Goal: Task Accomplishment & Management: Complete application form

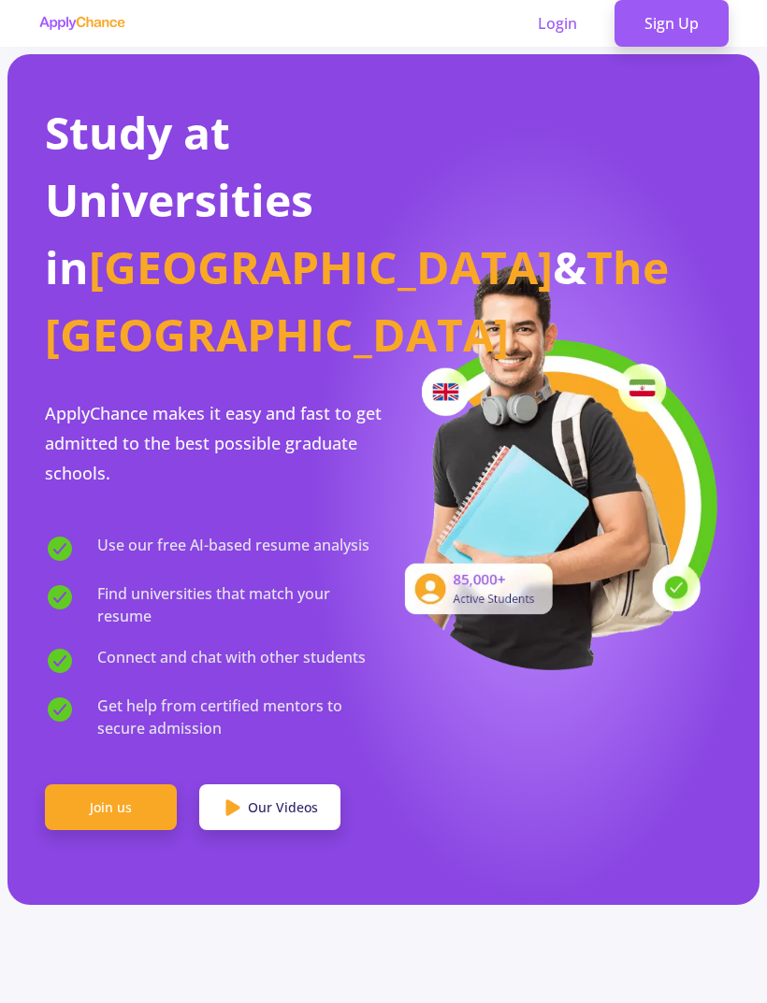
click at [8, 822] on section "Study at Universities in [GEOGRAPHIC_DATA] & The [GEOGRAPHIC_DATA] ApplyChance …" at bounding box center [383, 480] width 752 height 852
click at [680, 45] on link "Sign Up" at bounding box center [671, 23] width 114 height 47
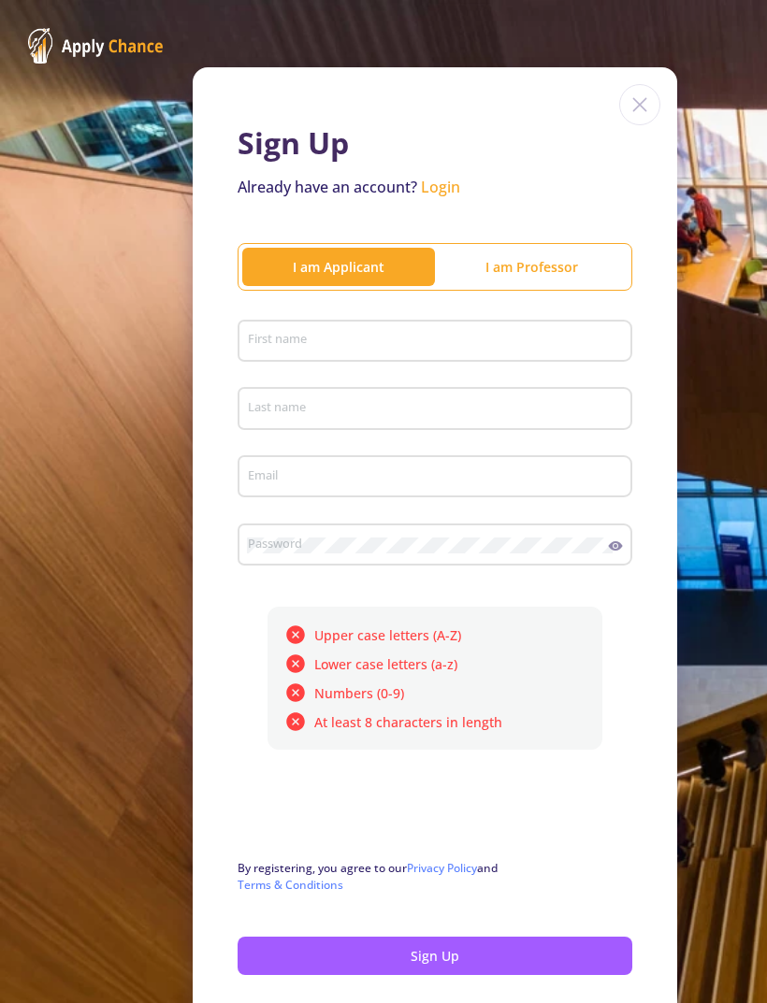
click at [271, 339] on input "First name" at bounding box center [438, 342] width 382 height 17
type input "Tooba"
type input "Sadegih"
type input "[EMAIL_ADDRESS][DOMAIN_NAME]"
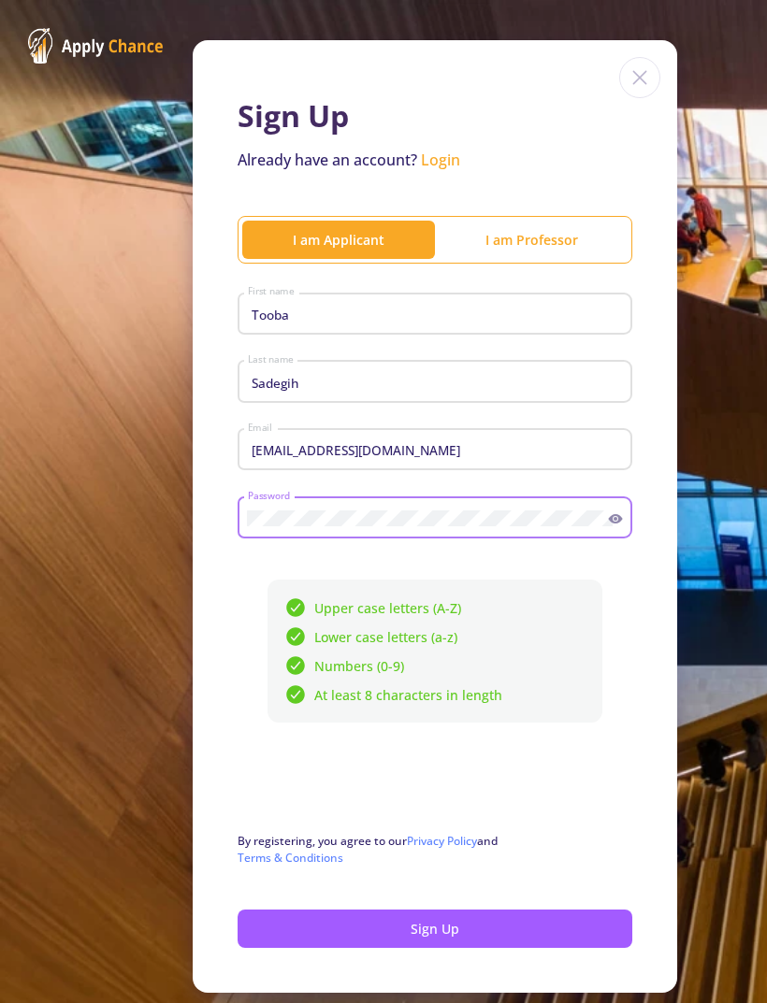
scroll to position [26, 0]
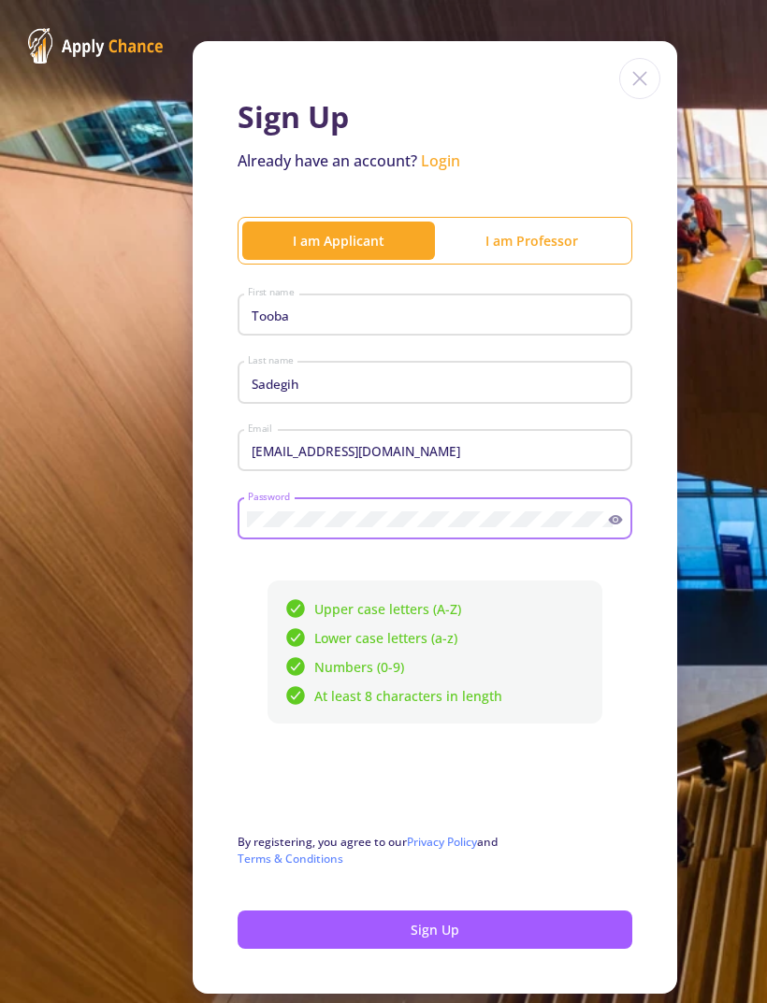
click at [106, 594] on div "Sign Up Already have an account? Login I am Applicant I am [PERSON_NAME] First …" at bounding box center [383, 518] width 767 height 1088
click at [496, 930] on button "Sign Up" at bounding box center [435, 930] width 395 height 38
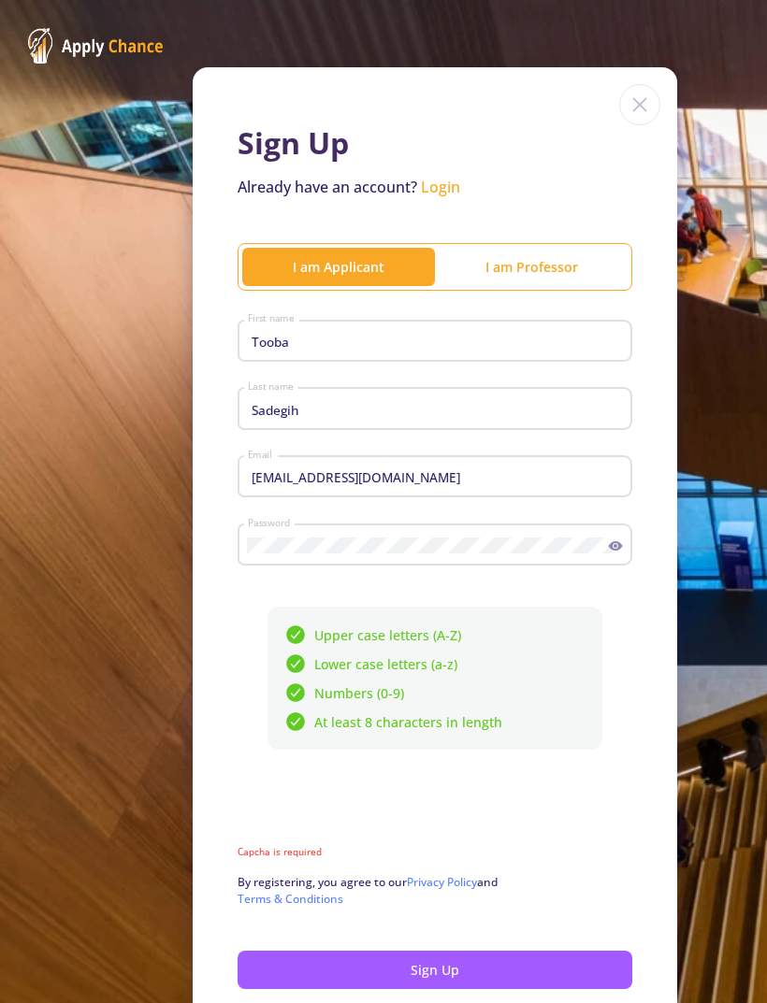
click at [130, 541] on div "Sign Up Already have an account? Login I am Applicant I am [PERSON_NAME] First …" at bounding box center [383, 551] width 767 height 1102
click at [98, 507] on div "Sign Up Already have an account? Login I am Applicant I am [PERSON_NAME] First …" at bounding box center [383, 551] width 767 height 1102
click at [433, 177] on link "Login" at bounding box center [440, 187] width 39 height 21
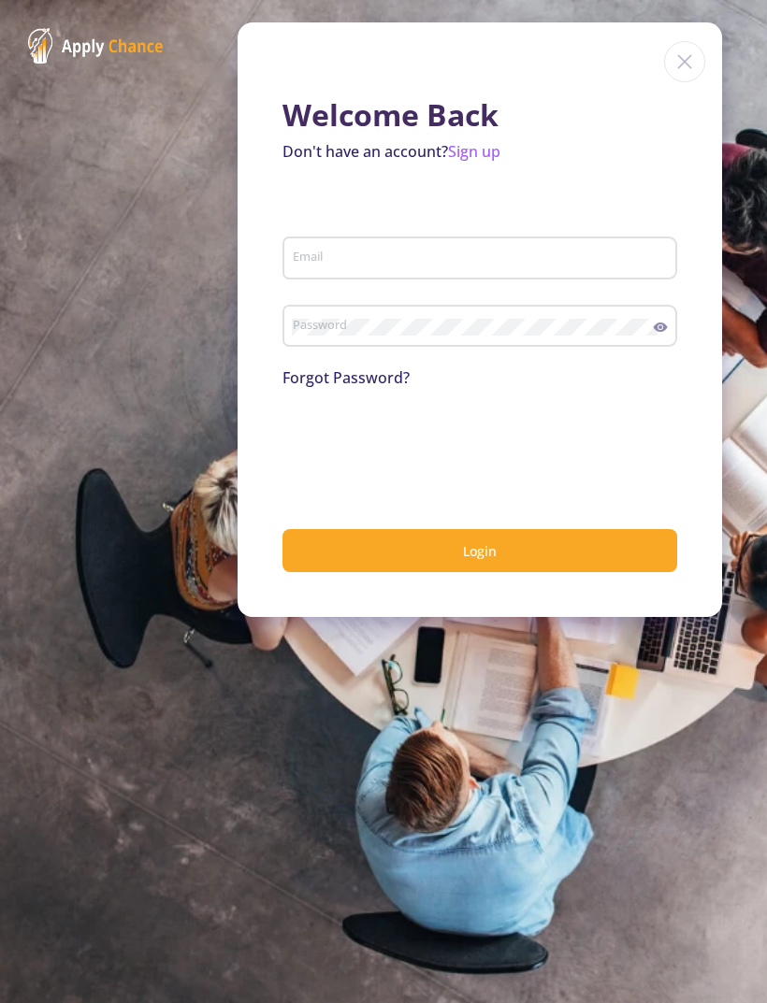
click at [319, 251] on input "Email" at bounding box center [483, 259] width 382 height 17
type input "[EMAIL_ADDRESS][DOMAIN_NAME]"
click at [433, 529] on button "Login" at bounding box center [479, 551] width 395 height 44
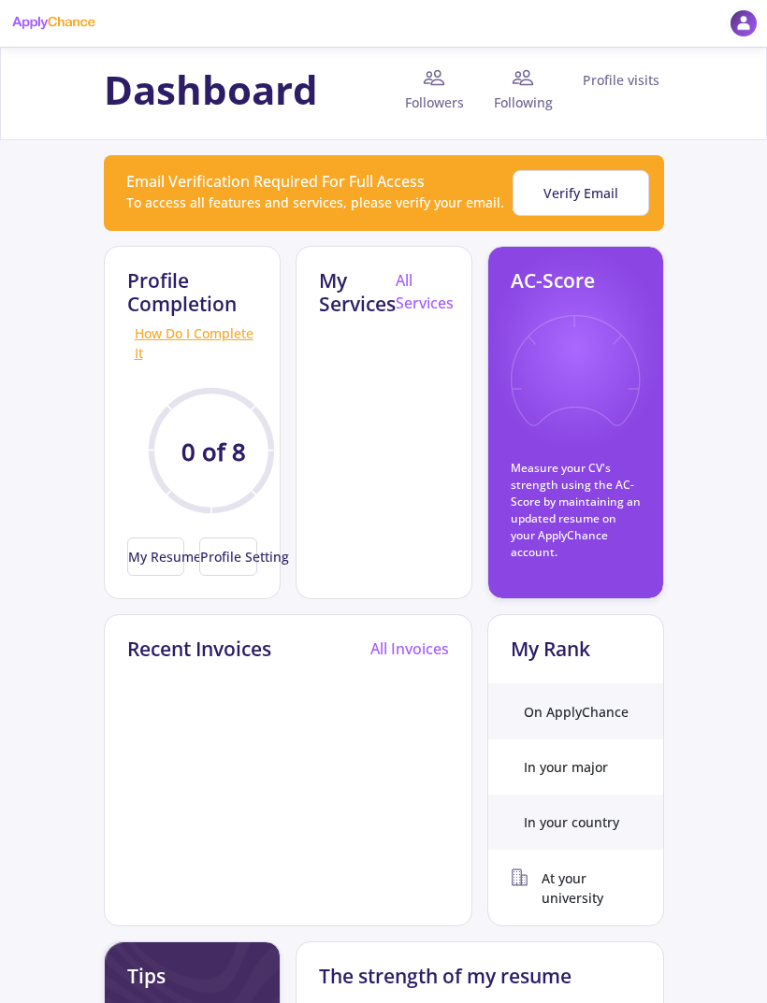
click at [149, 337] on div "How Do I Complete It" at bounding box center [192, 343] width 130 height 39
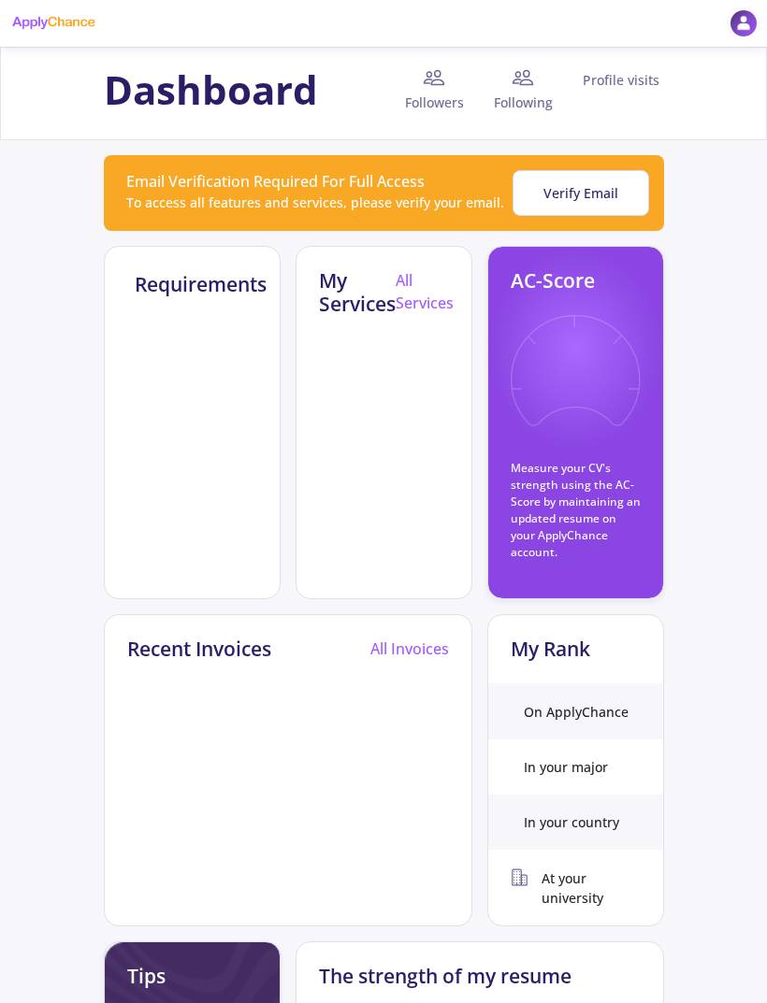
click at [174, 296] on h2 "Requirements" at bounding box center [201, 284] width 132 height 23
click at [125, 501] on div "Requirements" at bounding box center [192, 422] width 177 height 353
